Goal: Entertainment & Leisure: Consume media (video, audio)

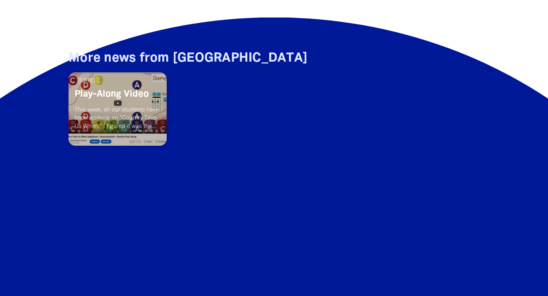
scroll to position [705, 0]
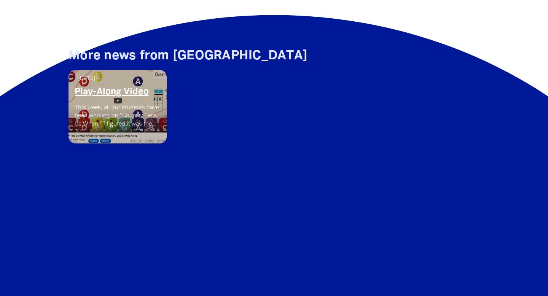
click at [111, 90] on link "Play-Along Video" at bounding box center [118, 91] width 86 height 11
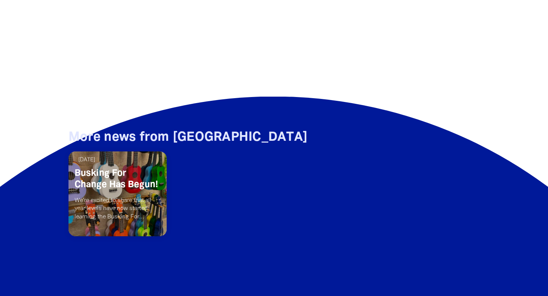
scroll to position [550, 0]
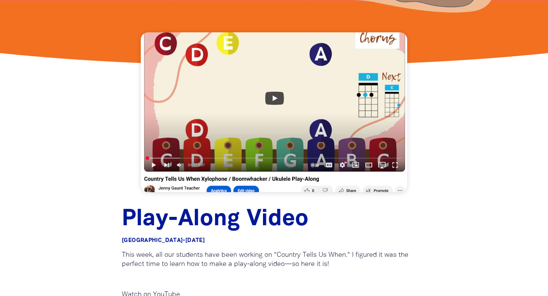
scroll to position [165, 0]
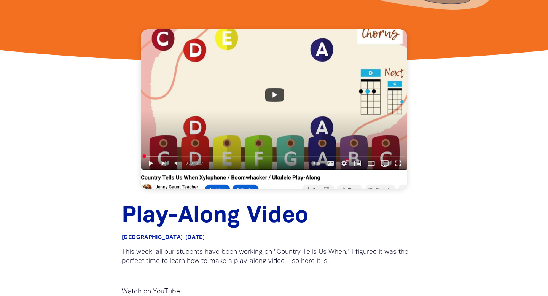
click at [150, 162] on link at bounding box center [274, 109] width 267 height 160
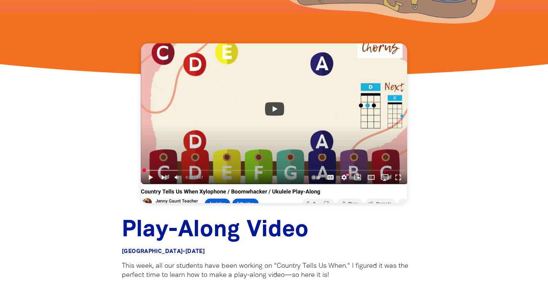
scroll to position [151, 0]
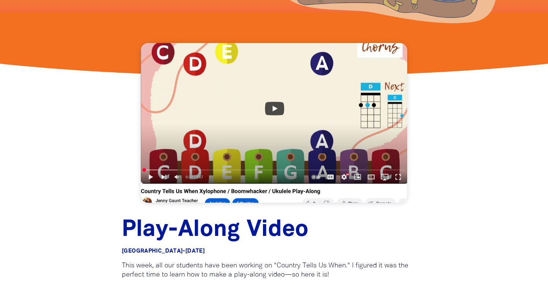
click at [399, 175] on link at bounding box center [274, 123] width 267 height 160
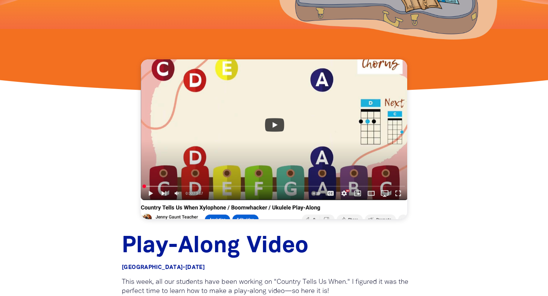
scroll to position [130, 0]
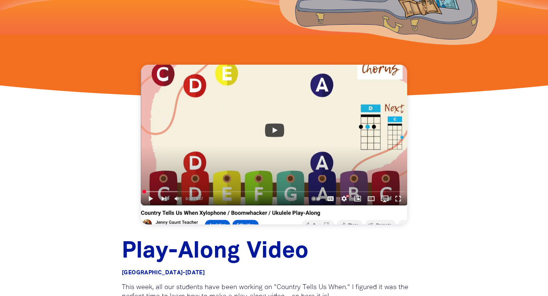
click at [149, 198] on link at bounding box center [274, 145] width 267 height 160
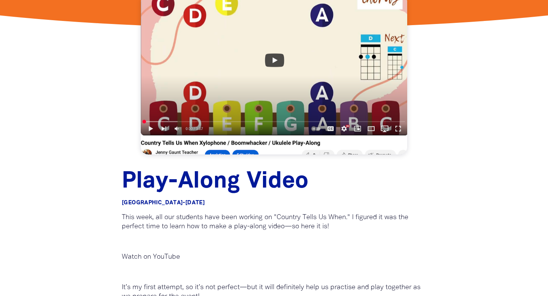
scroll to position [200, 0]
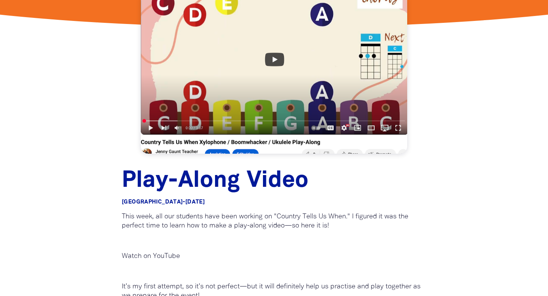
click at [272, 61] on link at bounding box center [274, 74] width 267 height 160
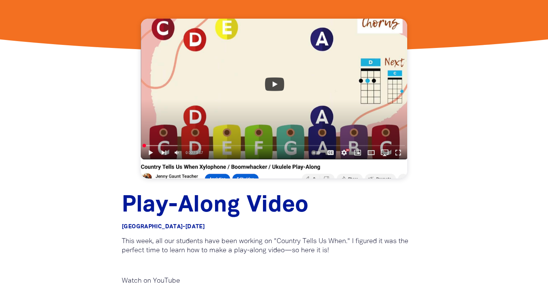
scroll to position [175, 0]
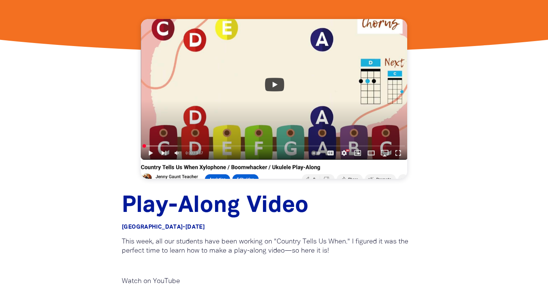
click at [396, 152] on link at bounding box center [274, 99] width 267 height 160
click at [151, 153] on link at bounding box center [274, 99] width 267 height 160
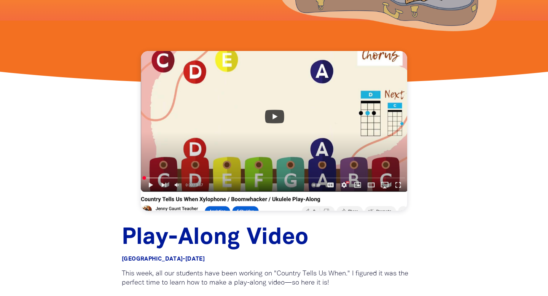
scroll to position [144, 0]
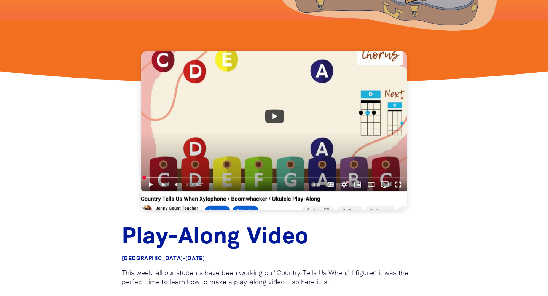
click at [275, 116] on link at bounding box center [274, 131] width 267 height 160
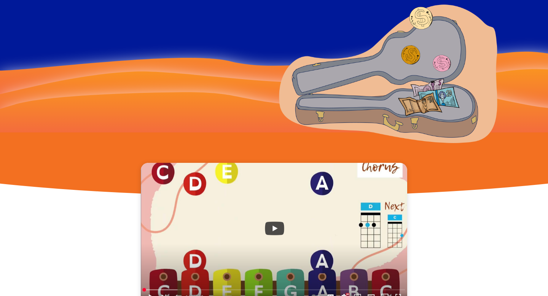
scroll to position [0, 0]
